Goal: Task Accomplishment & Management: Complete application form

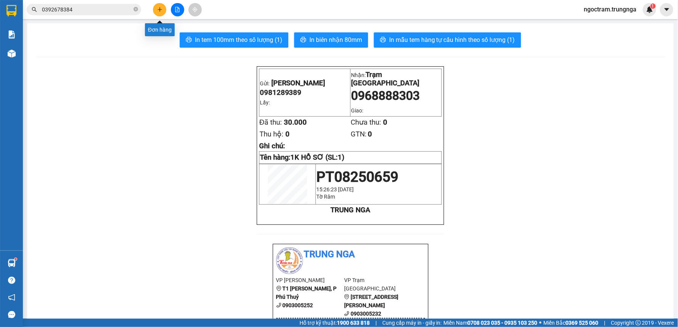
click at [156, 11] on button at bounding box center [159, 9] width 13 height 13
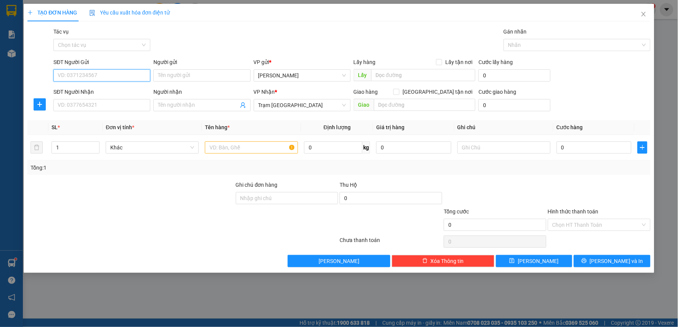
click at [113, 75] on input "SĐT Người Gửi" at bounding box center [101, 75] width 97 height 12
click at [262, 150] on input "text" at bounding box center [251, 148] width 93 height 12
click at [246, 147] on input "1 XE3 MÁY 86b3-49822" at bounding box center [251, 148] width 93 height 12
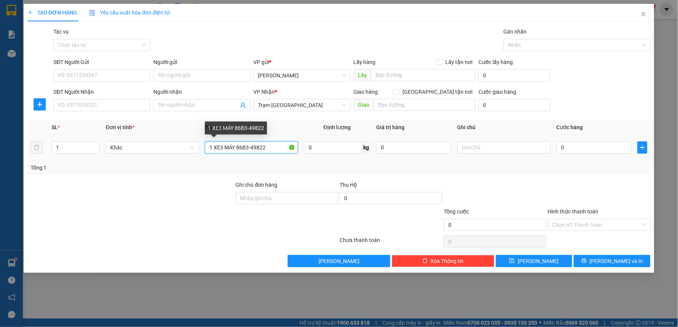
click at [224, 149] on input "1 XE3 MÁY 86B3-49822" at bounding box center [251, 148] width 93 height 12
type input "1 XE MÁY 86B3-49822"
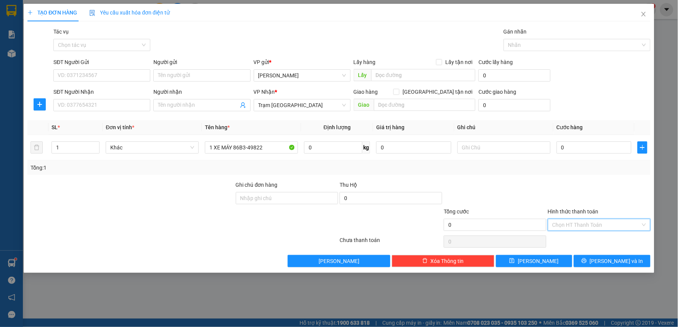
click at [566, 223] on input "Hình thức thanh toán" at bounding box center [597, 224] width 88 height 11
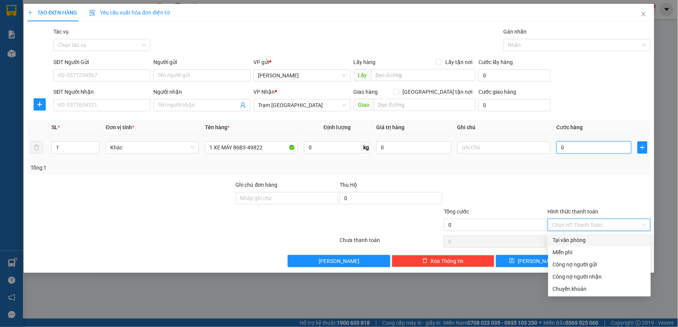
click at [586, 144] on input "0" at bounding box center [594, 148] width 75 height 12
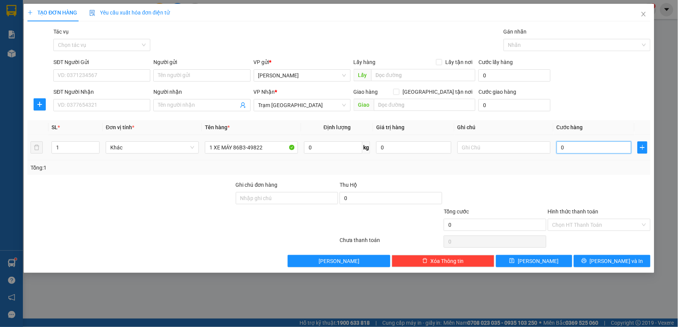
type input "2"
type input "25"
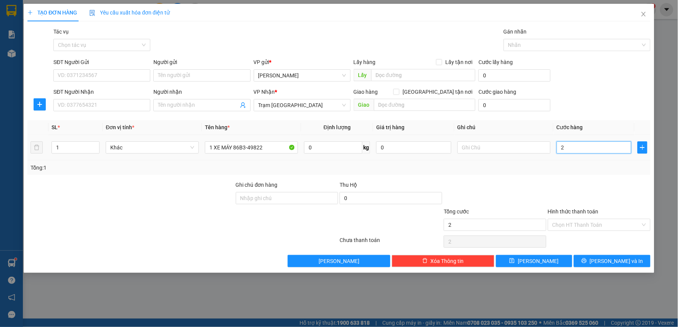
type input "25"
type input "250"
type input "250.000"
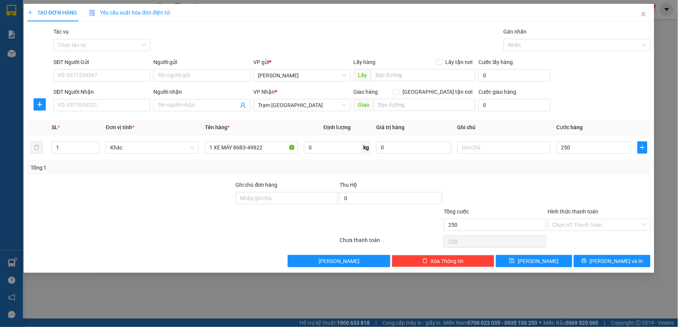
type input "250.000"
click at [562, 166] on div "Tổng: 1" at bounding box center [339, 168] width 617 height 8
click at [78, 75] on input "SĐT Người Gửi" at bounding box center [101, 75] width 97 height 12
type input "0354900676"
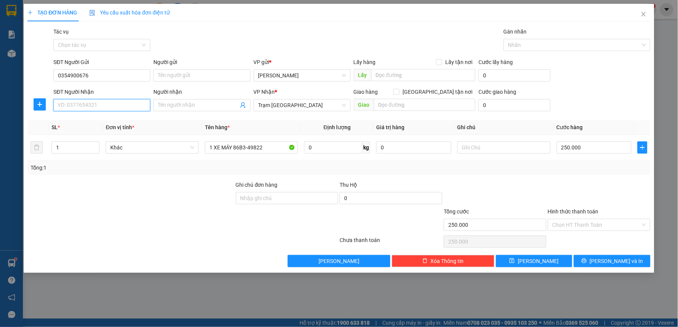
click at [71, 108] on input "SĐT Người Nhận" at bounding box center [101, 105] width 97 height 12
click at [73, 74] on input "0354900676" at bounding box center [101, 75] width 97 height 12
click at [81, 98] on div "SĐT Người Nhận" at bounding box center [101, 93] width 97 height 11
click at [81, 105] on input "SĐT Người Nhận" at bounding box center [101, 105] width 97 height 12
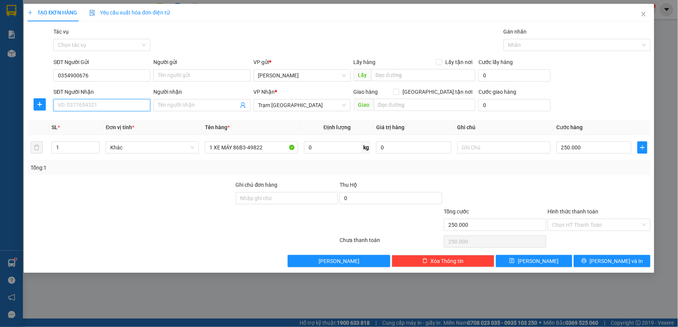
paste input "0354900676"
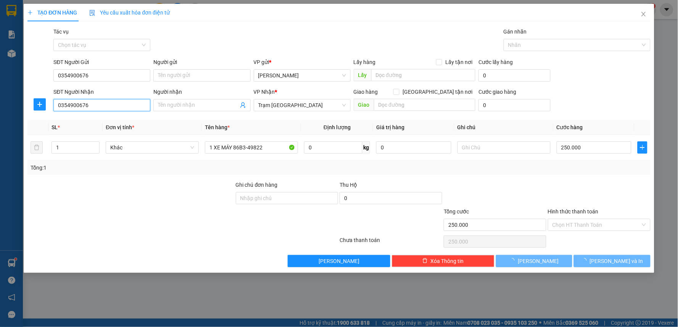
type input "0354900676"
click at [94, 216] on div at bounding box center [131, 221] width 208 height 27
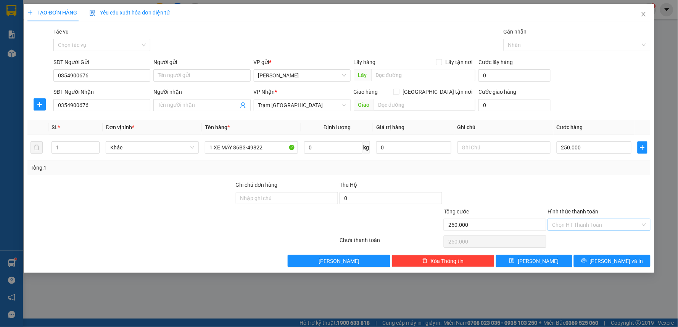
click at [573, 221] on input "Hình thức thanh toán" at bounding box center [597, 224] width 88 height 11
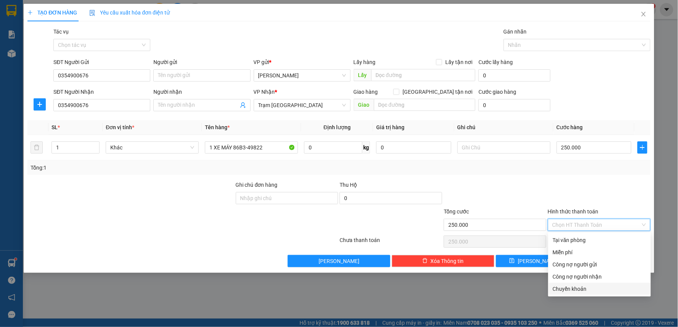
click at [573, 286] on div "Chuyển khoản" at bounding box center [600, 289] width 94 height 8
type input "0"
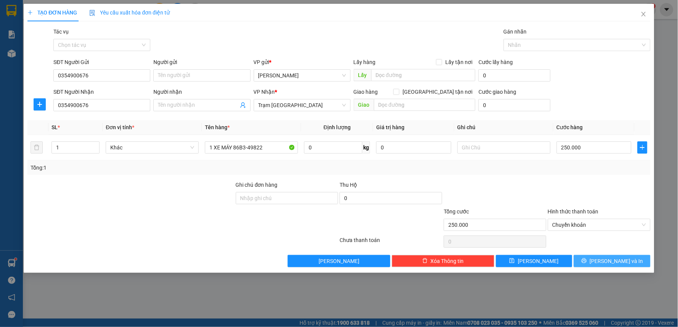
click at [597, 262] on button "[PERSON_NAME] và In" at bounding box center [612, 261] width 77 height 12
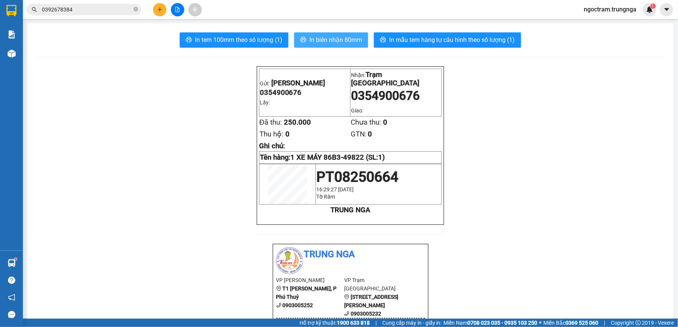
click at [323, 38] on span "In biên nhận 80mm" at bounding box center [336, 40] width 53 height 10
